Goal: Find specific page/section: Find specific page/section

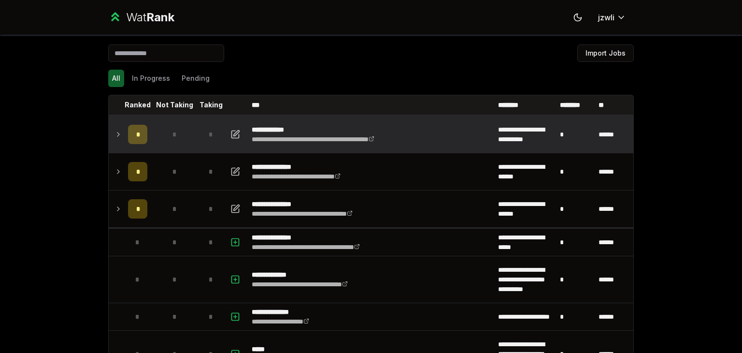
click at [115, 145] on td at bounding box center [116, 134] width 15 height 37
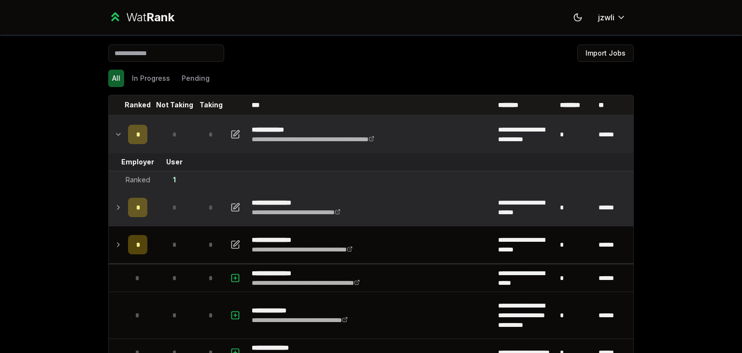
click at [124, 193] on td "*" at bounding box center [137, 207] width 27 height 37
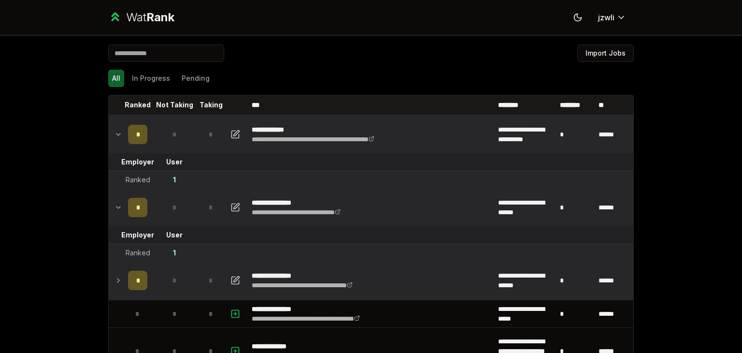
click at [125, 268] on td "*" at bounding box center [137, 280] width 27 height 37
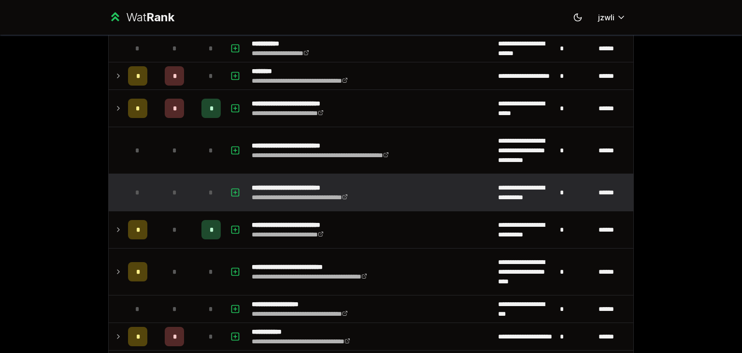
scroll to position [1600, 0]
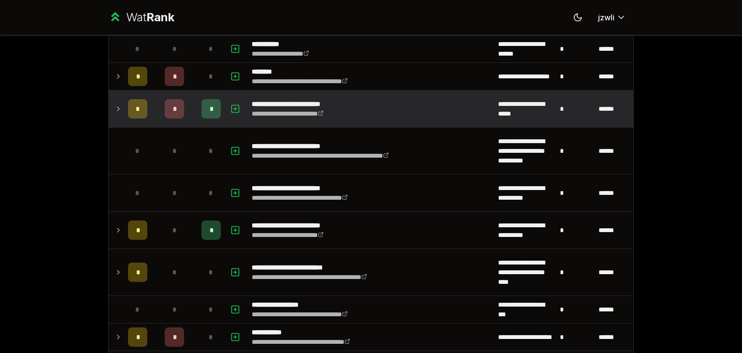
click at [116, 109] on icon at bounding box center [118, 109] width 8 height 12
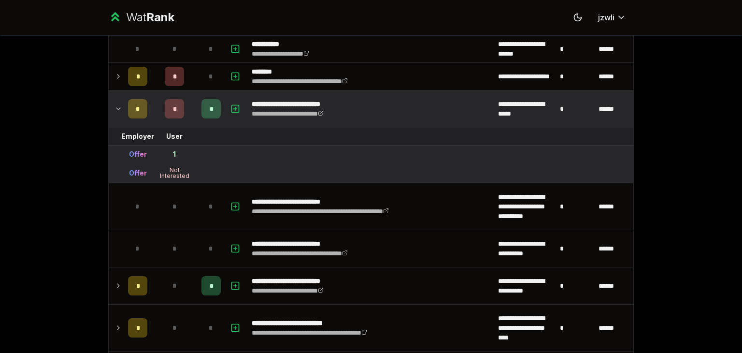
click at [116, 109] on icon at bounding box center [118, 109] width 8 height 12
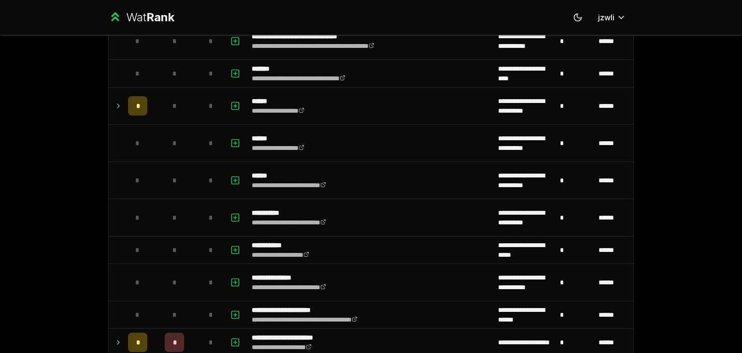
scroll to position [2141, 0]
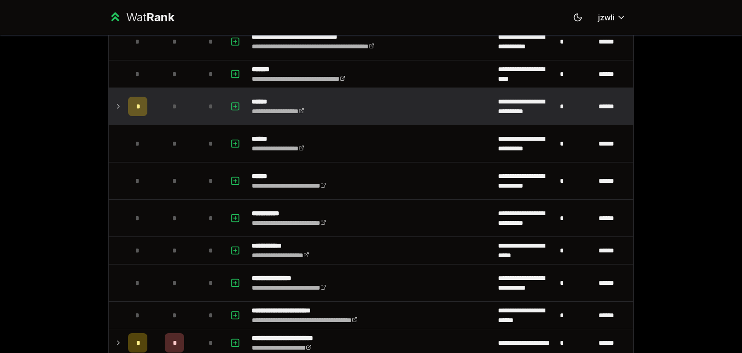
click at [124, 111] on td "*" at bounding box center [137, 106] width 27 height 37
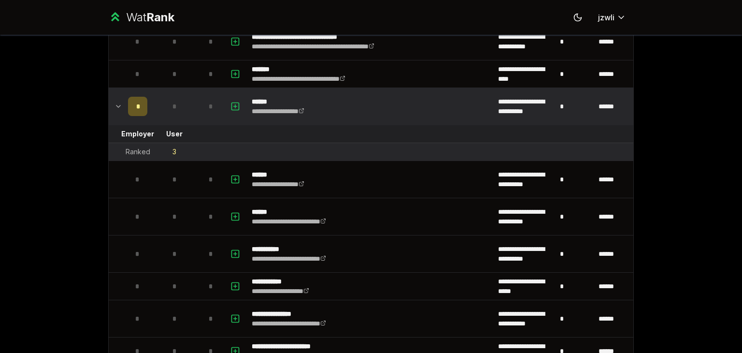
click at [124, 111] on td "*" at bounding box center [137, 106] width 27 height 37
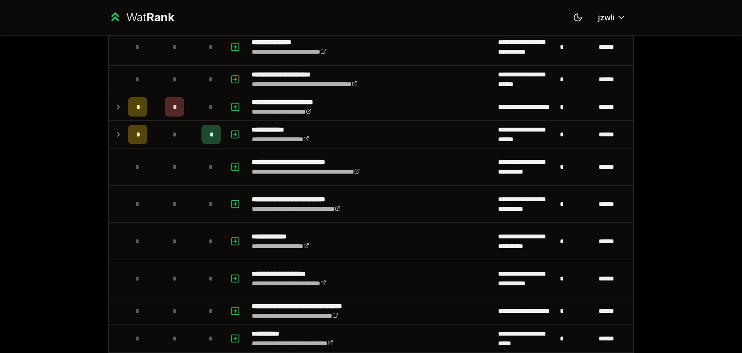
scroll to position [2657, 0]
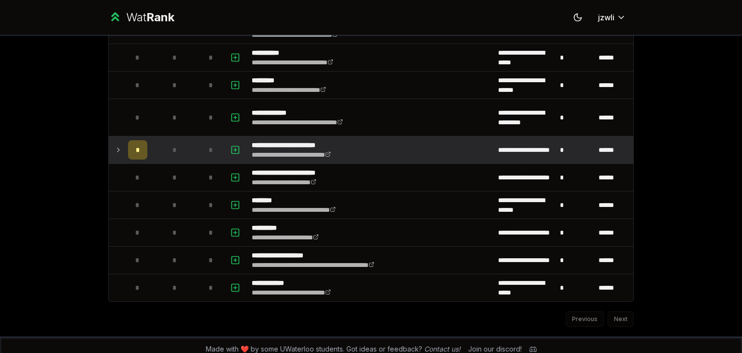
click at [119, 145] on td at bounding box center [116, 149] width 15 height 27
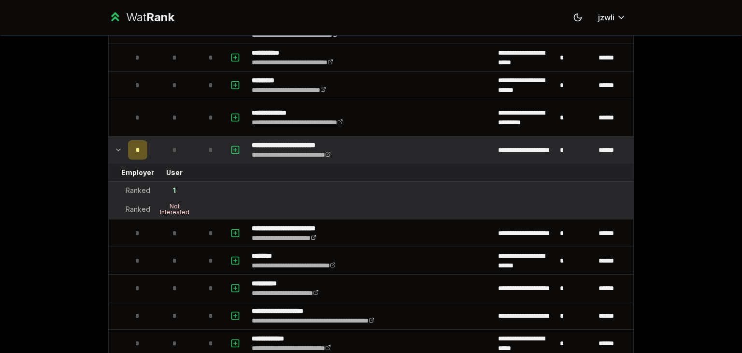
click at [119, 145] on td at bounding box center [116, 149] width 15 height 27
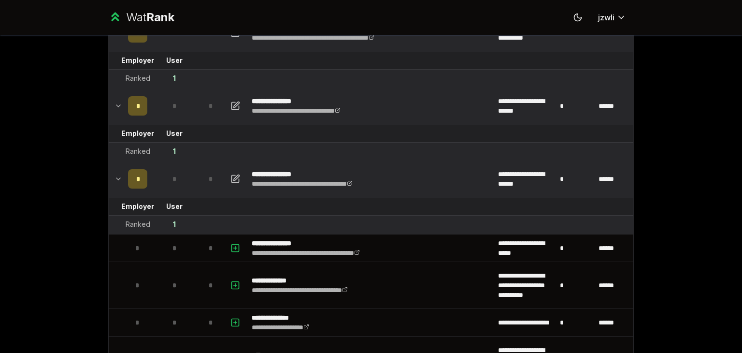
scroll to position [0, 0]
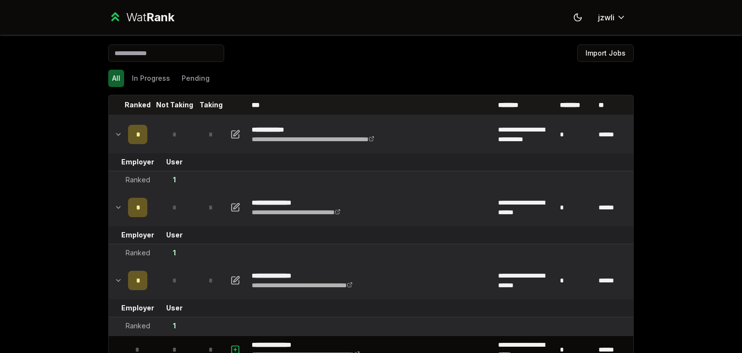
click at [120, 283] on td at bounding box center [116, 280] width 15 height 37
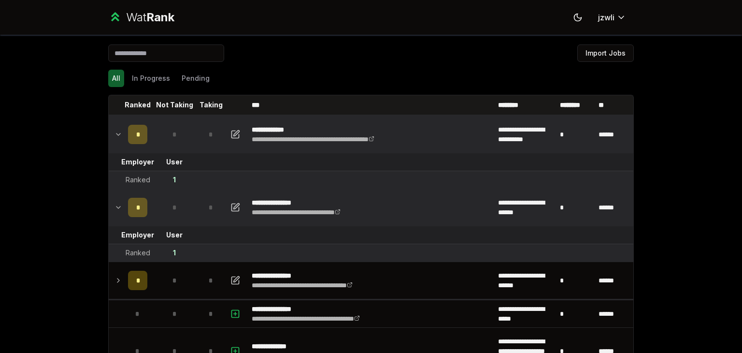
click at [117, 206] on icon at bounding box center [118, 207] width 8 height 12
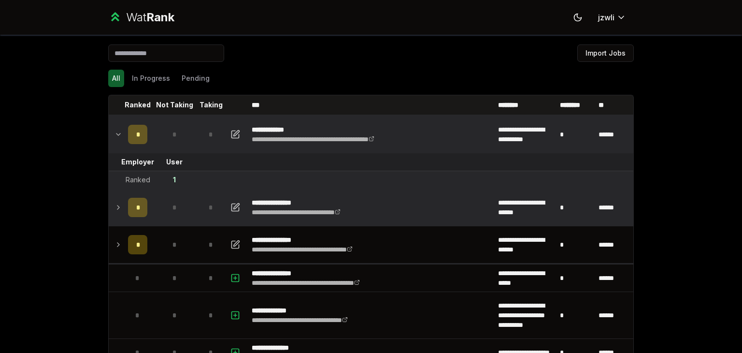
click at [112, 147] on td at bounding box center [116, 134] width 15 height 37
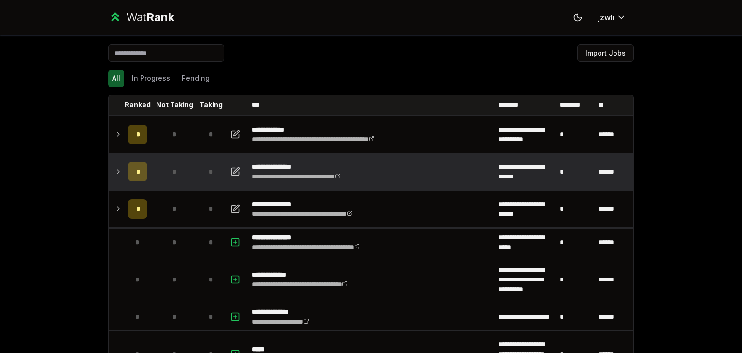
click at [153, 69] on div "All In Progress Pending" at bounding box center [370, 78] width 525 height 25
click at [155, 73] on button "In Progress" at bounding box center [151, 78] width 46 height 17
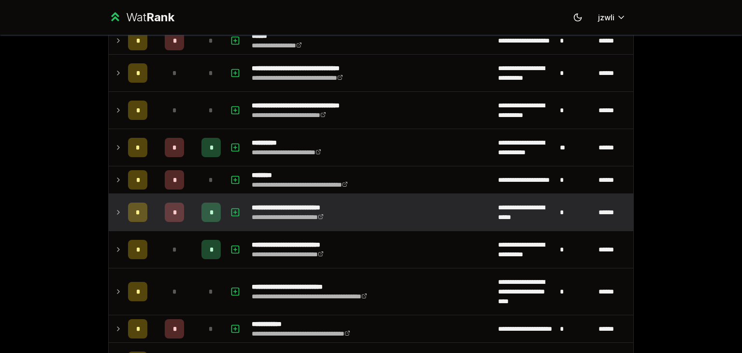
scroll to position [275, 0]
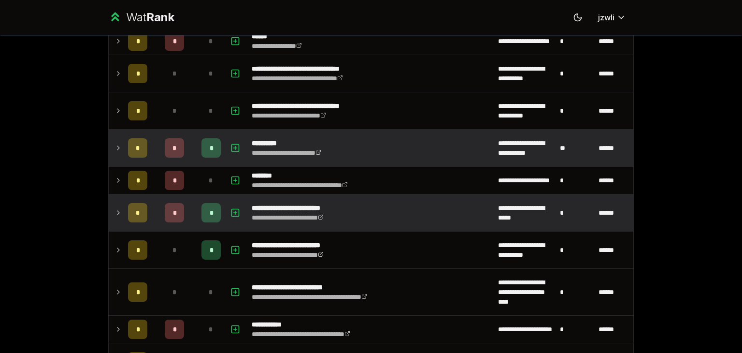
click at [114, 148] on icon at bounding box center [118, 148] width 8 height 12
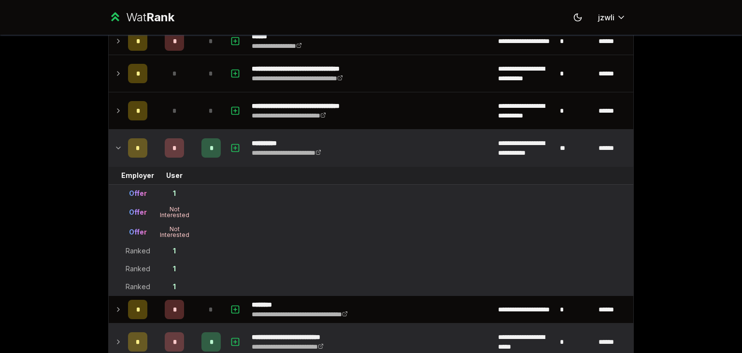
click at [118, 147] on td at bounding box center [116, 147] width 15 height 37
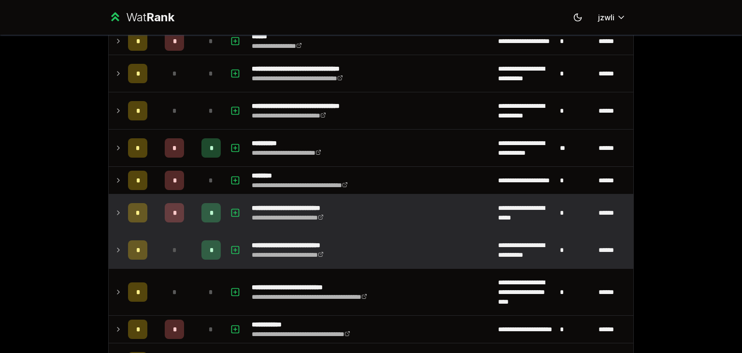
click at [120, 240] on td at bounding box center [116, 249] width 15 height 37
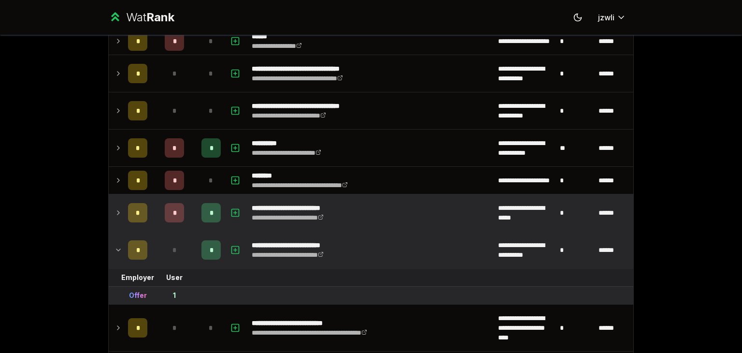
click at [120, 240] on td at bounding box center [116, 249] width 15 height 37
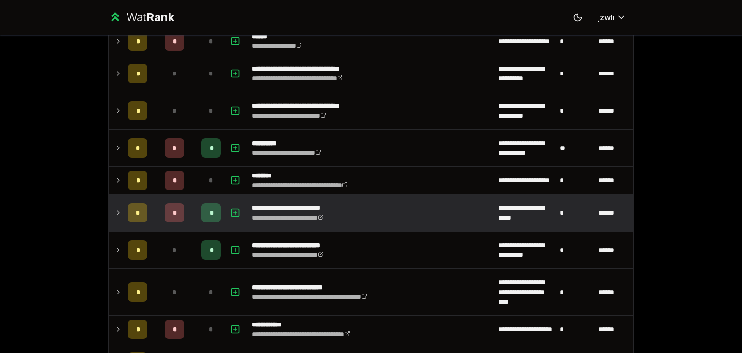
click at [117, 211] on icon at bounding box center [118, 213] width 2 height 4
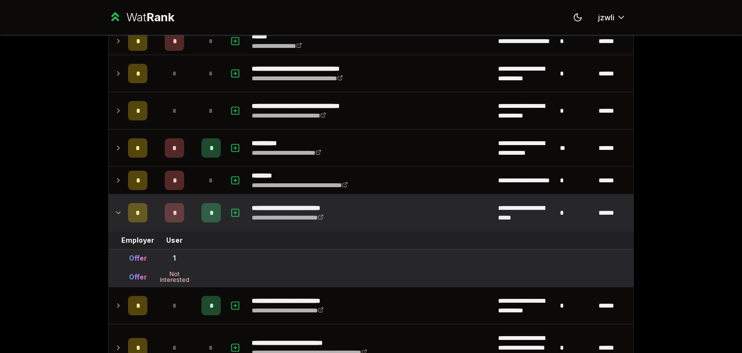
click at [114, 209] on icon at bounding box center [118, 213] width 8 height 12
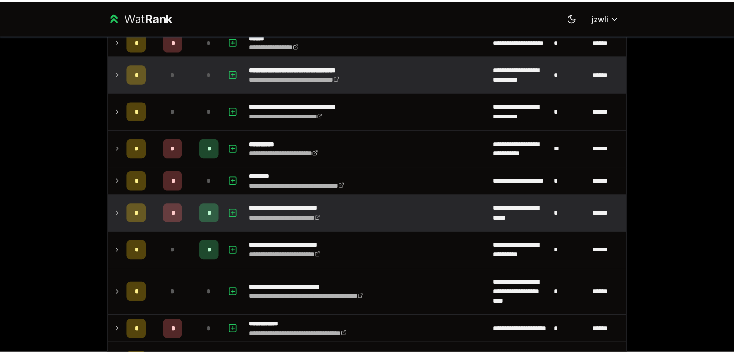
scroll to position [0, 0]
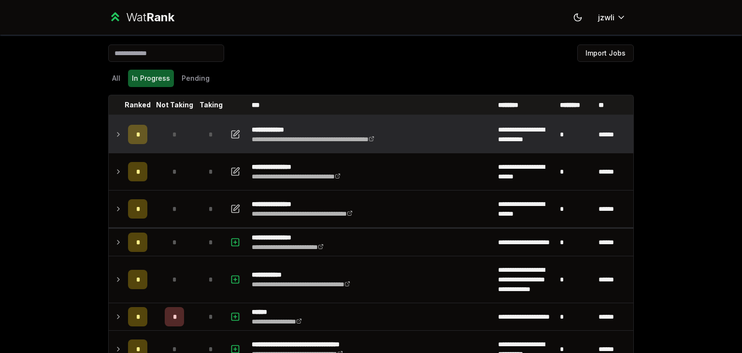
click at [116, 130] on icon at bounding box center [118, 134] width 8 height 12
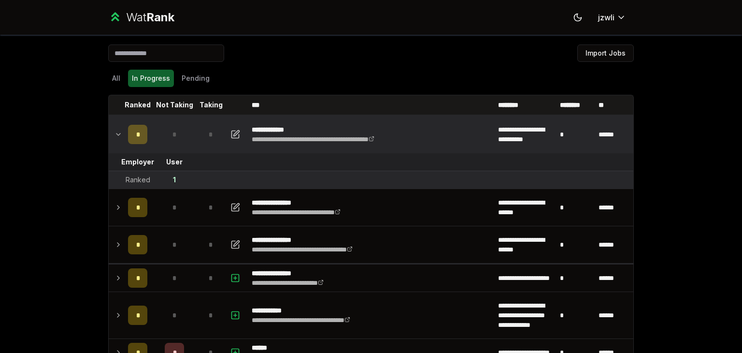
click at [120, 138] on td at bounding box center [116, 134] width 15 height 37
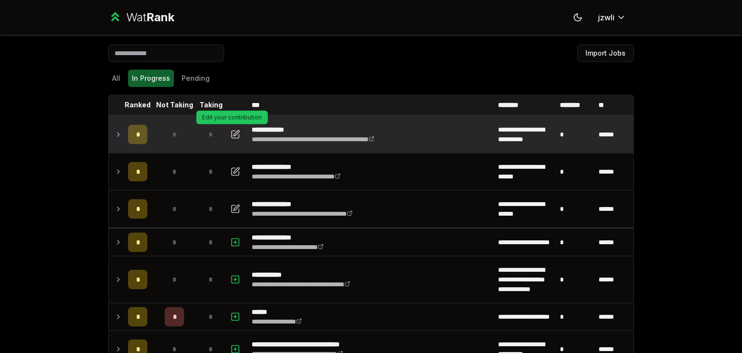
click at [235, 134] on icon "button" at bounding box center [235, 133] width 7 height 7
select select "******"
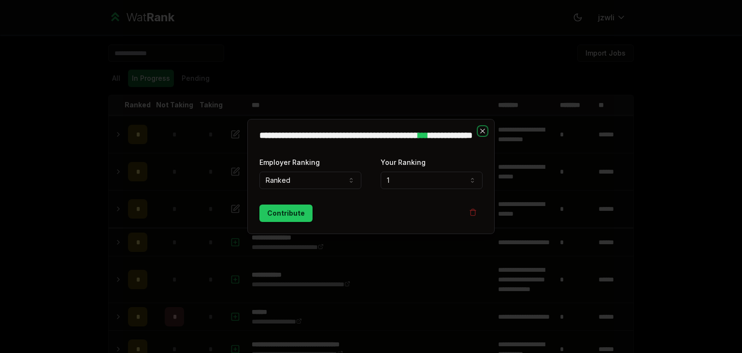
click at [484, 127] on icon "button" at bounding box center [483, 131] width 8 height 8
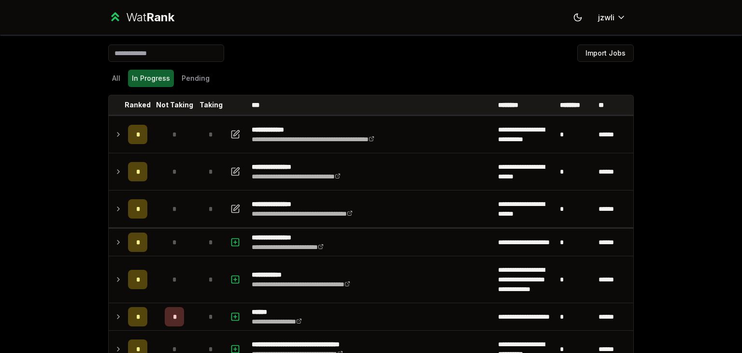
click at [193, 68] on div "All In Progress Pending" at bounding box center [370, 78] width 525 height 25
click at [155, 7] on div "Wat Rank Toggle theme jzwli" at bounding box center [371, 17] width 556 height 35
click at [150, 22] on span "Rank" at bounding box center [160, 17] width 28 height 14
